Goal: Find specific page/section: Find specific page/section

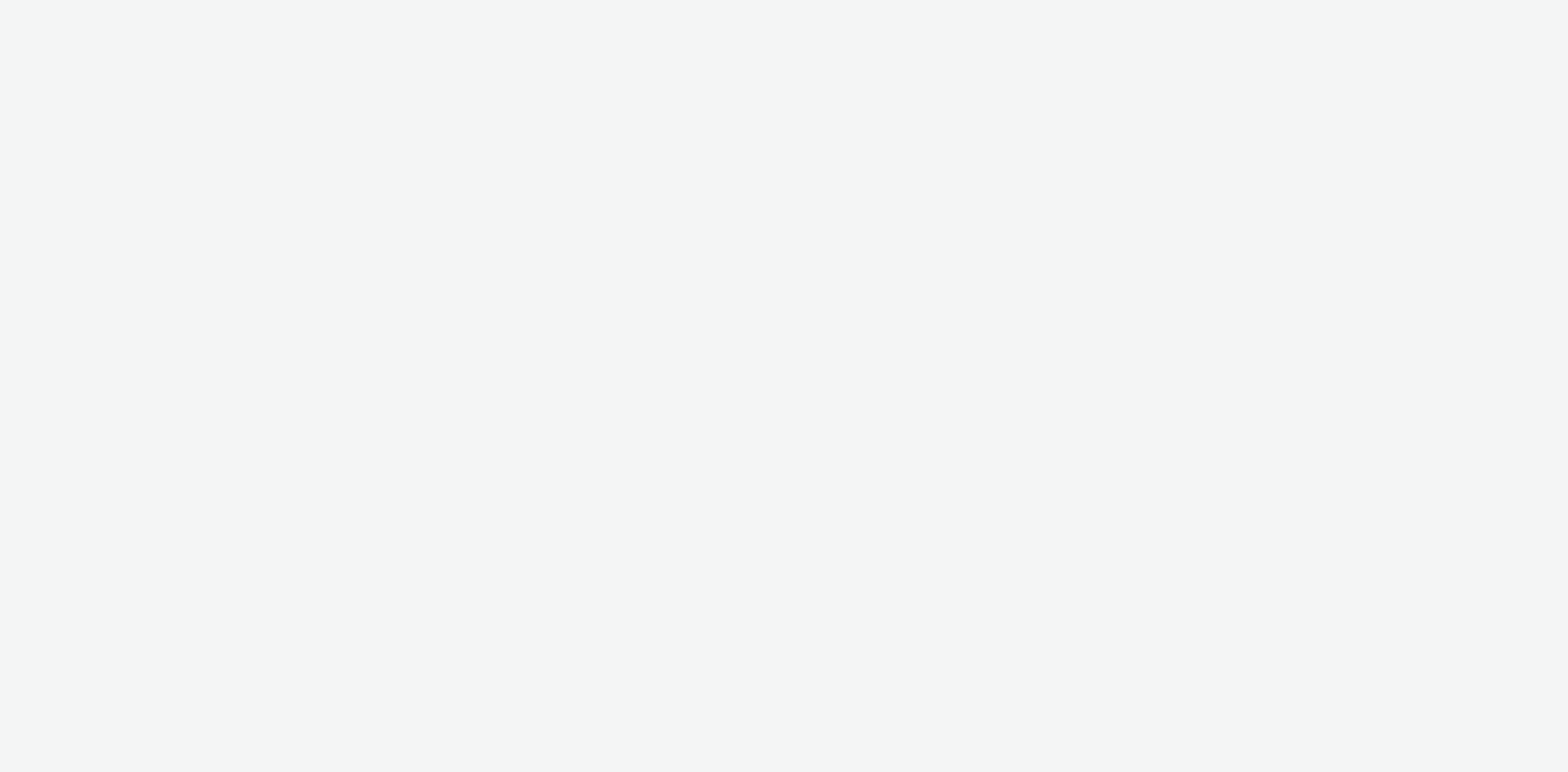
select select "11a7df10-284f-415c-b52a-427acf4c31ae"
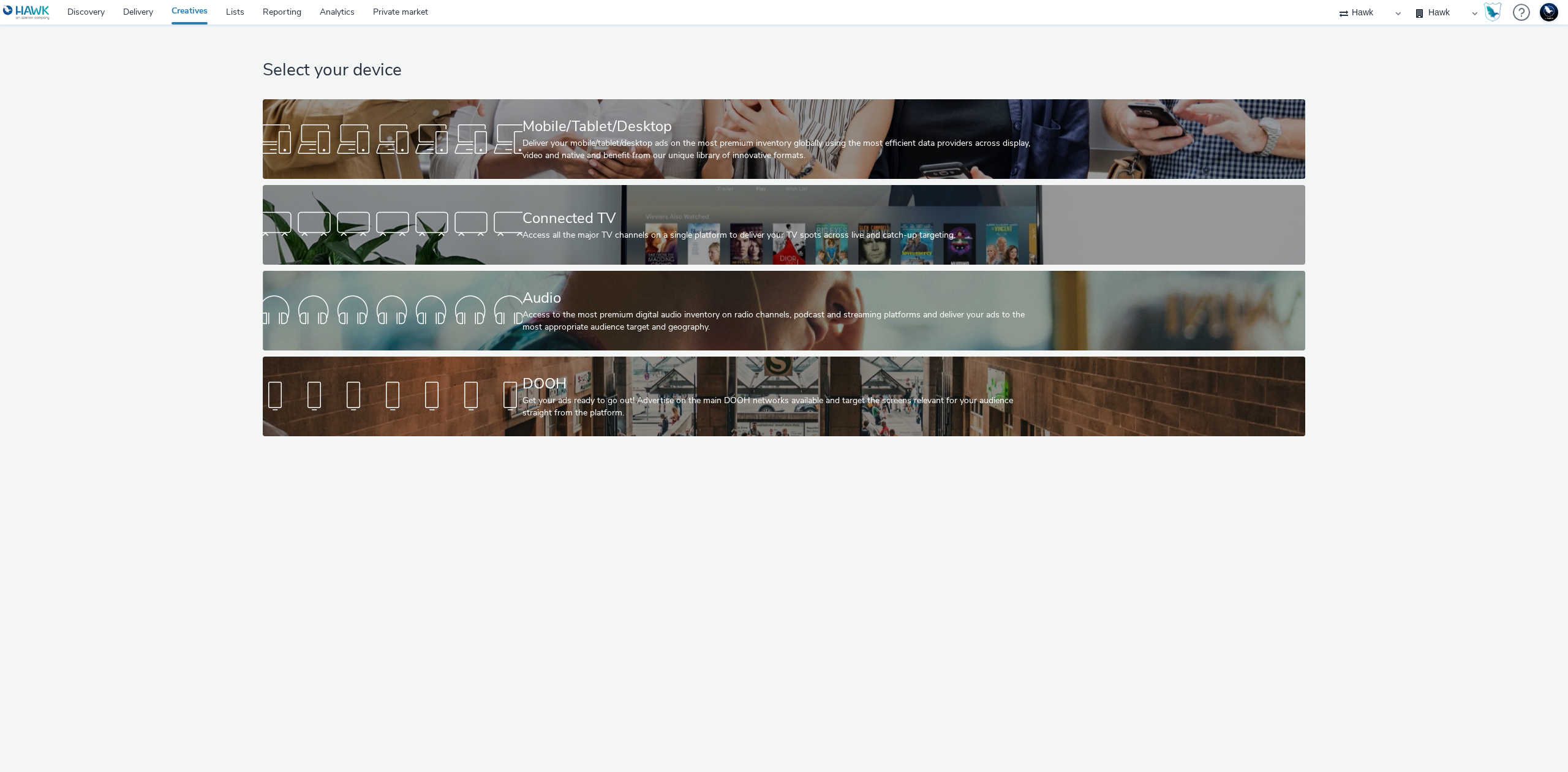
click at [734, 113] on div "Mobile/Tablet/Desktop Deliver your mobile/tablet/desktop ads on the most premiu…" at bounding box center [782, 139] width 519 height 80
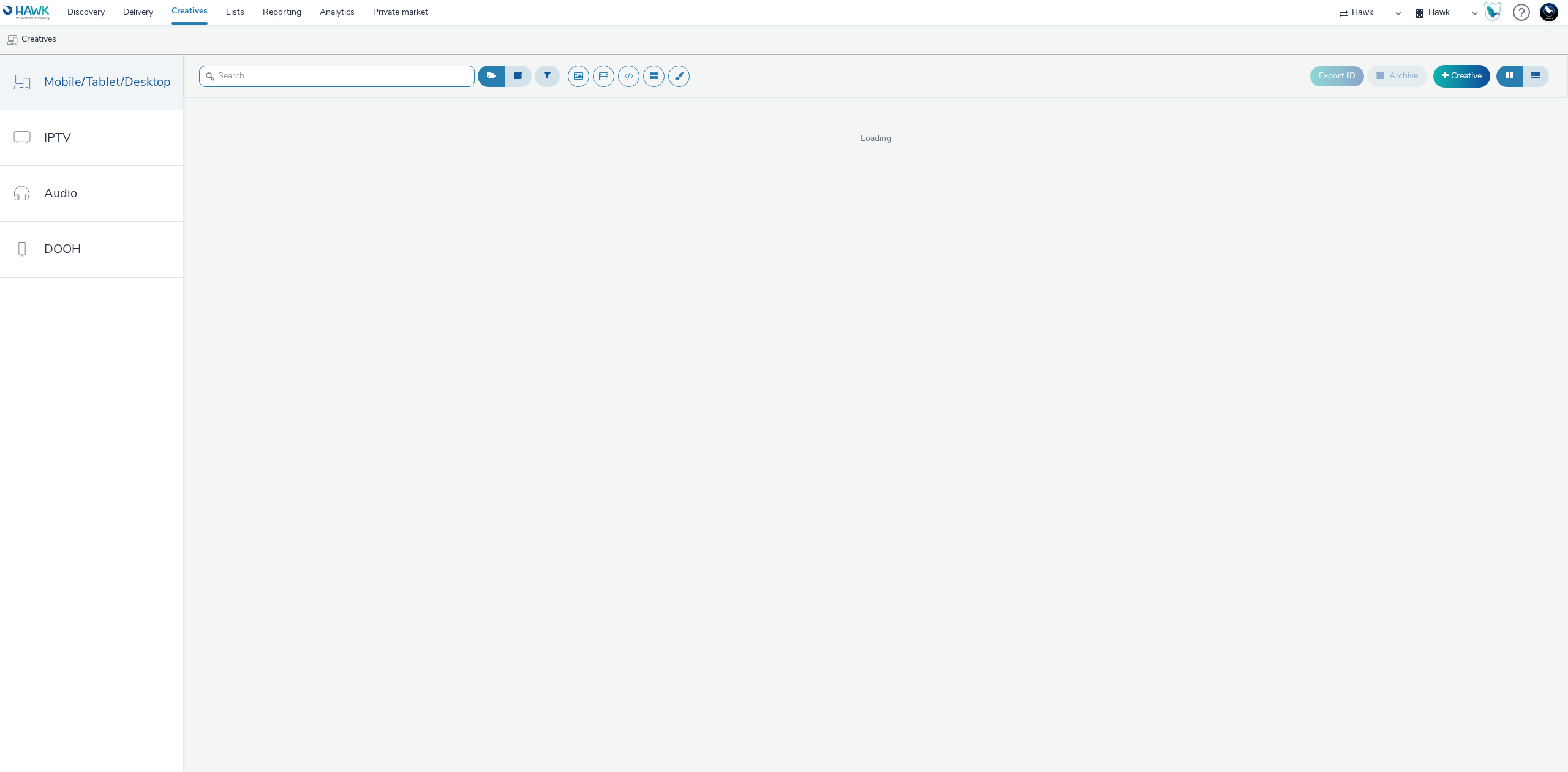
click at [415, 73] on input "text" at bounding box center [336, 76] width 275 height 21
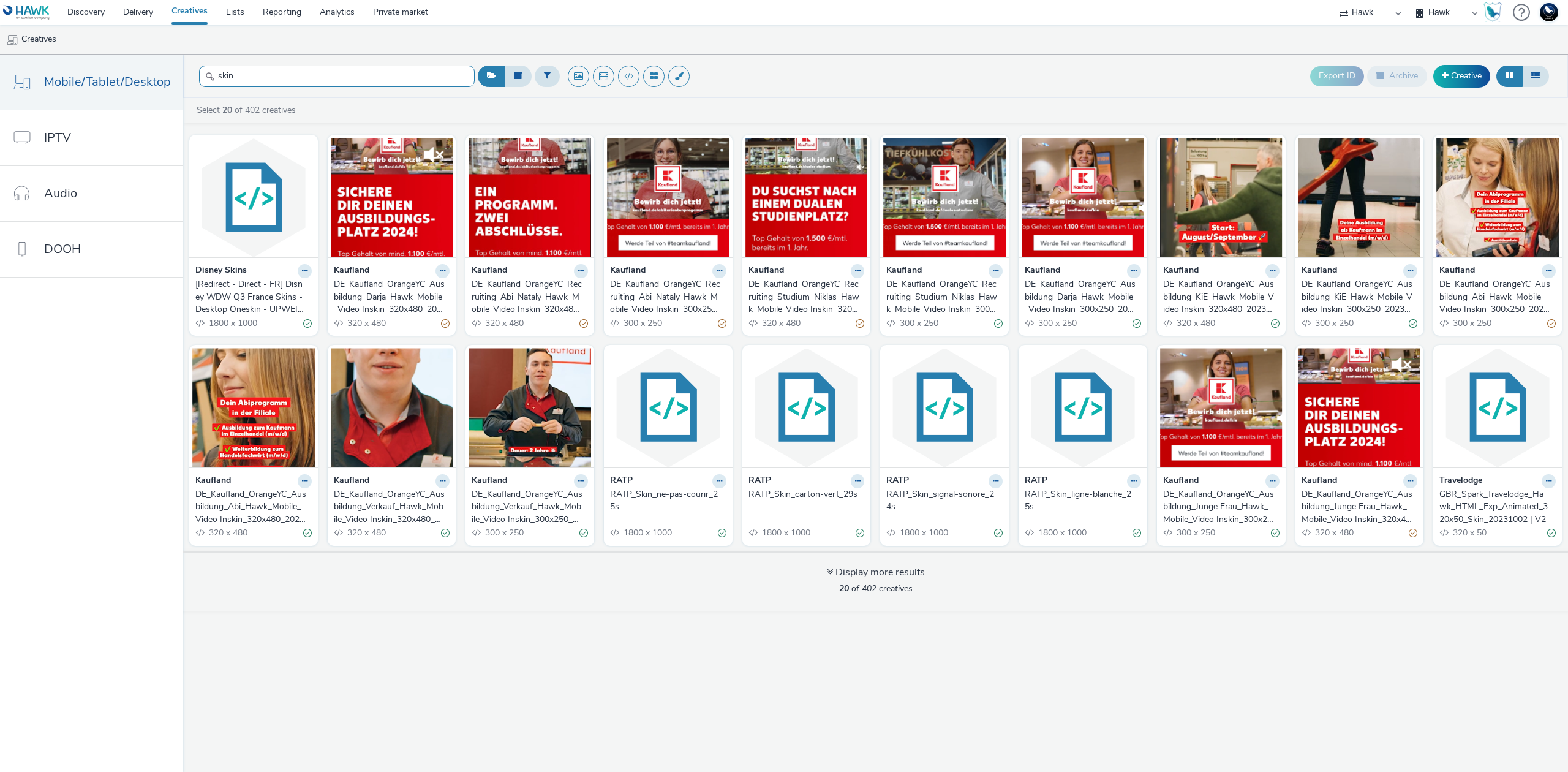
type input "skin"
click at [239, 286] on div "[Redirect - Direct - FR] Disney WDW Q3 France Skins - Desktop Oneskin - UPWEIGH…" at bounding box center [251, 296] width 111 height 37
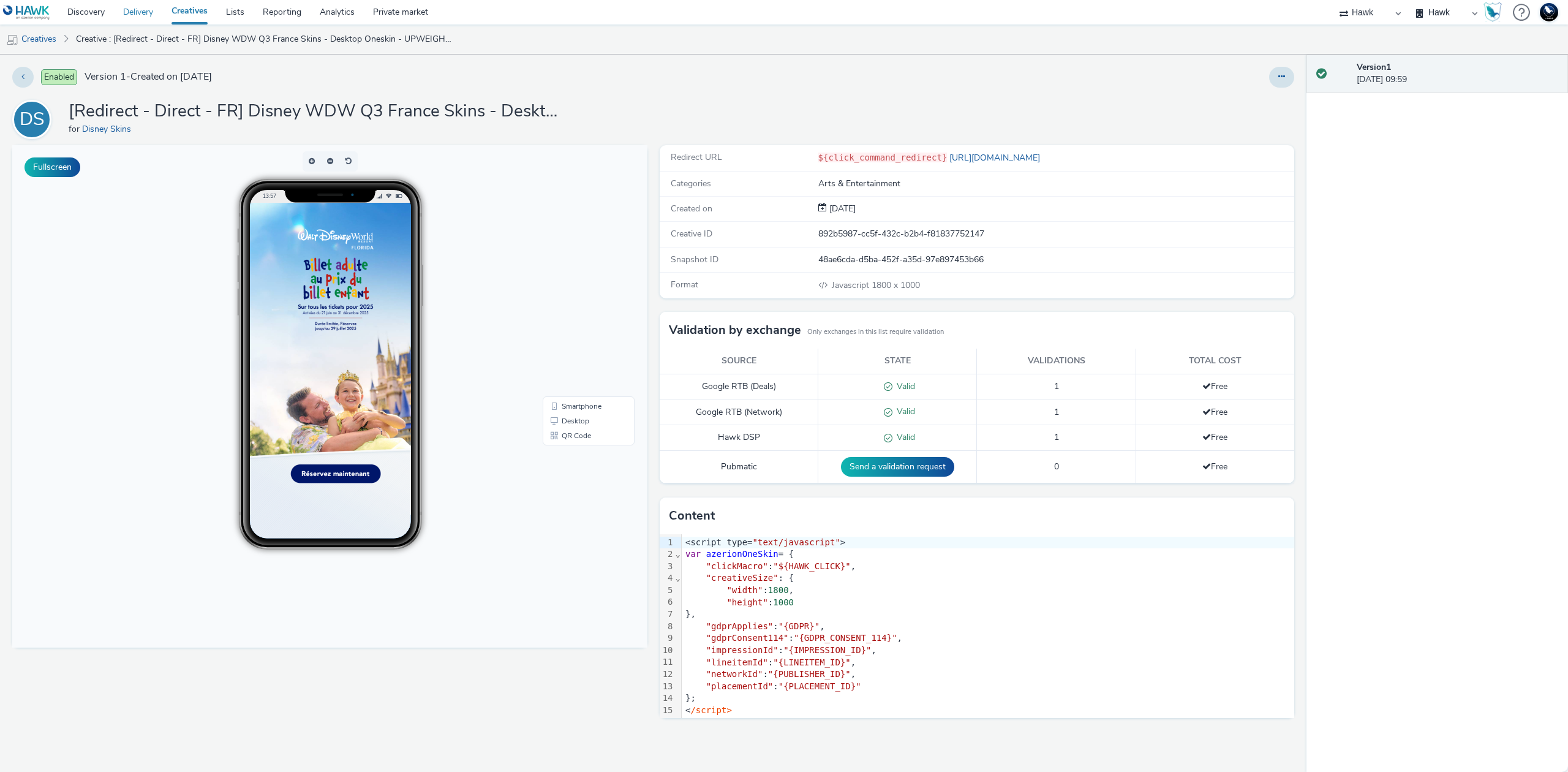
click at [126, 8] on link "Delivery" at bounding box center [137, 12] width 48 height 24
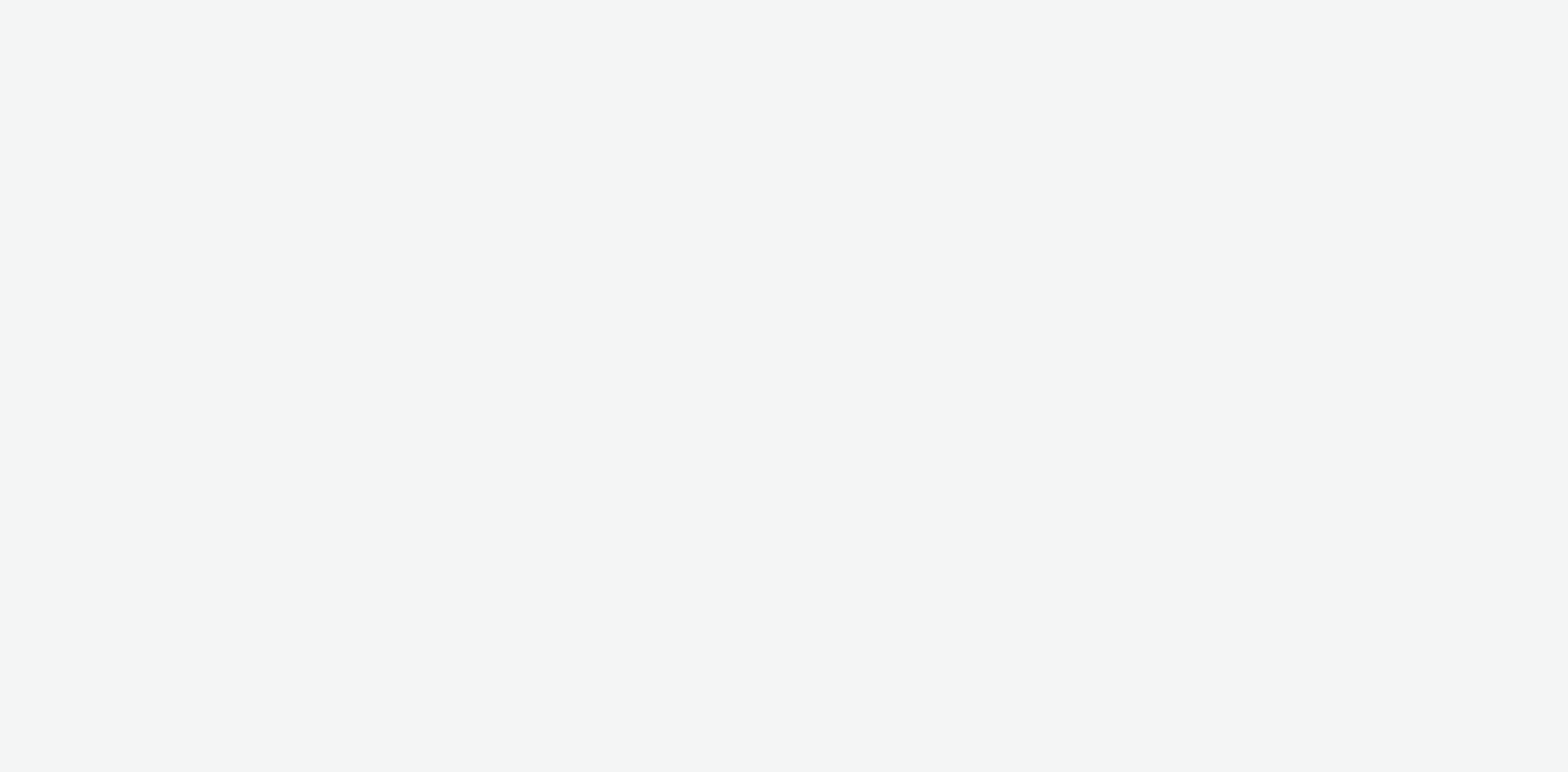
select select "d07aba32-d775-4fed-a722-f10c6504dd64"
select select "f97d6638-e0a1-4f7a-bf46-55015878e29e"
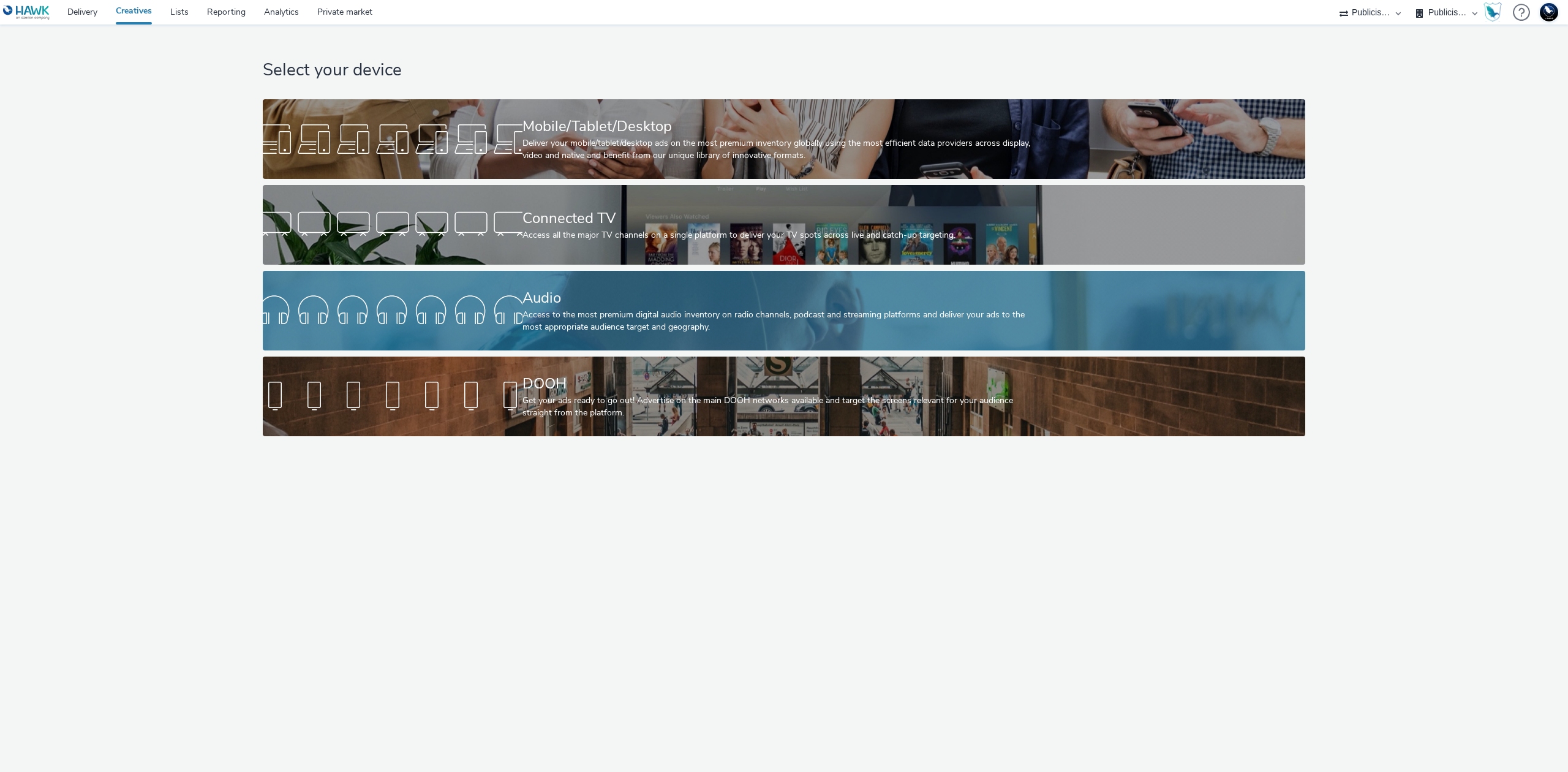
click at [661, 327] on div "Access to the most premium digital audio inventory on radio channels, podcast a…" at bounding box center [782, 321] width 519 height 25
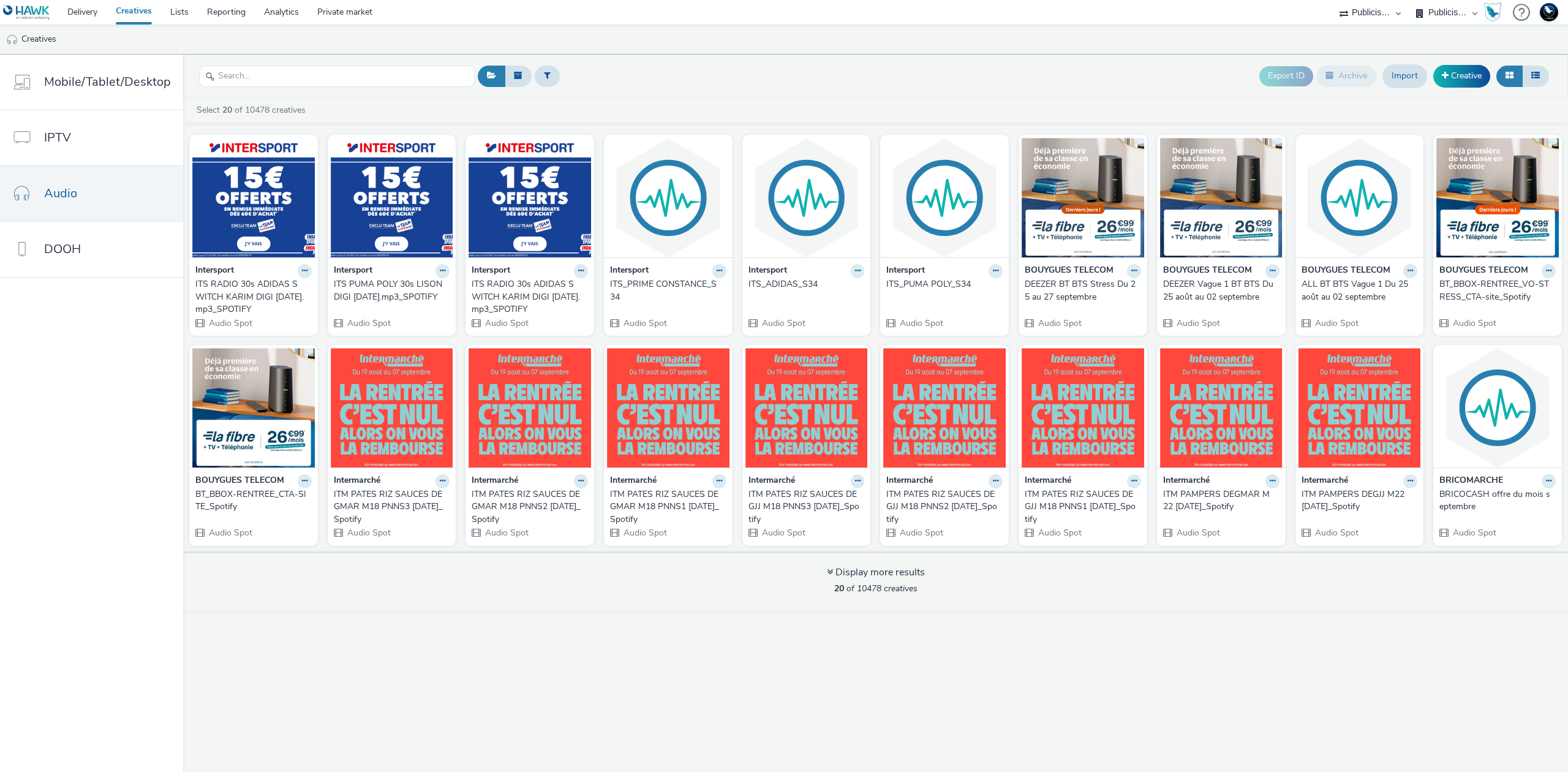
click at [285, 300] on div "ITS RADIO 30s ADIDAS SWITCH KARIM DIGI [DATE].mp3_SPOTIFY" at bounding box center [251, 296] width 111 height 37
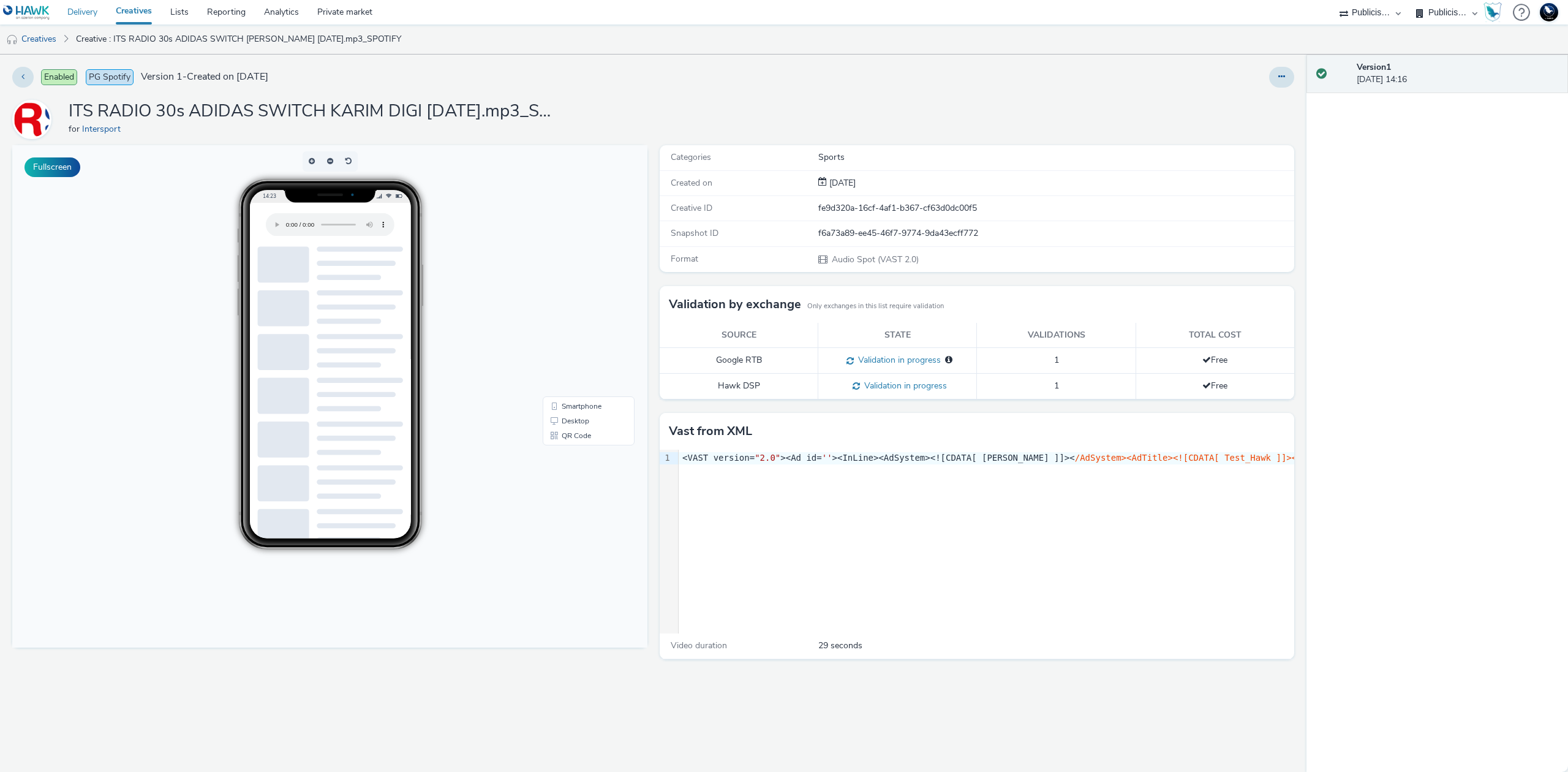
click at [81, 9] on link "Delivery" at bounding box center [82, 12] width 48 height 24
